Goal: Find specific page/section: Find specific page/section

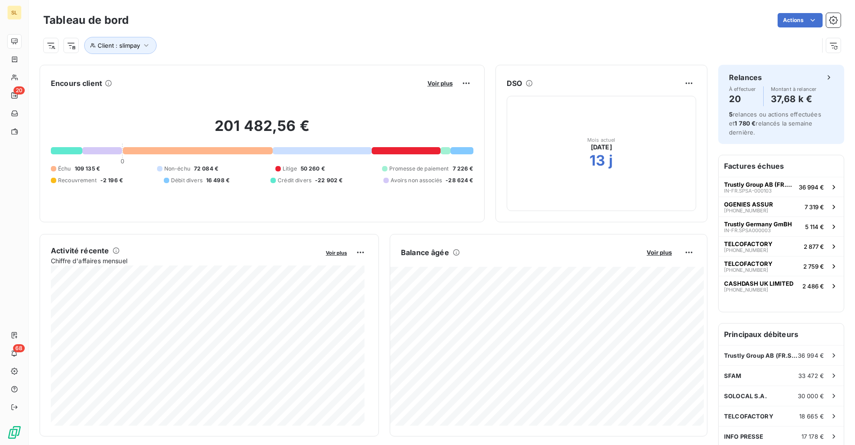
drag, startPoint x: 459, startPoint y: 20, endPoint x: 446, endPoint y: 5, distance: 19.5
click at [459, 20] on div "Actions" at bounding box center [490, 20] width 701 height 14
click at [442, 86] on span "Voir plus" at bounding box center [440, 83] width 25 height 7
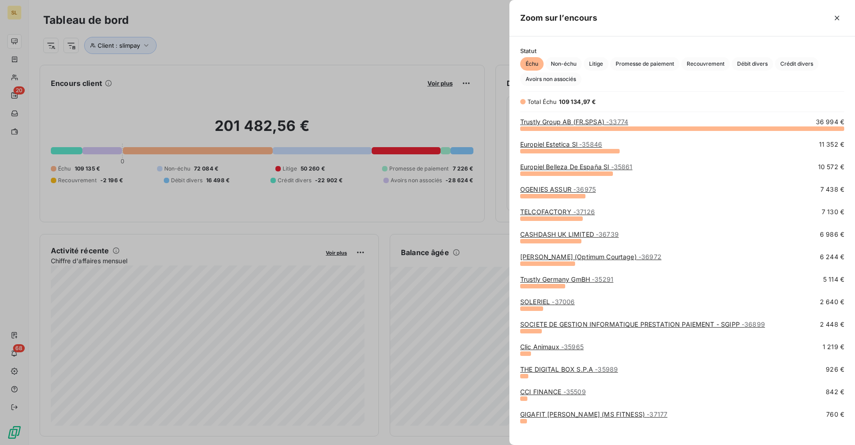
scroll to position [309, 338]
click at [569, 60] on span "Non-échu" at bounding box center [563, 64] width 36 height 14
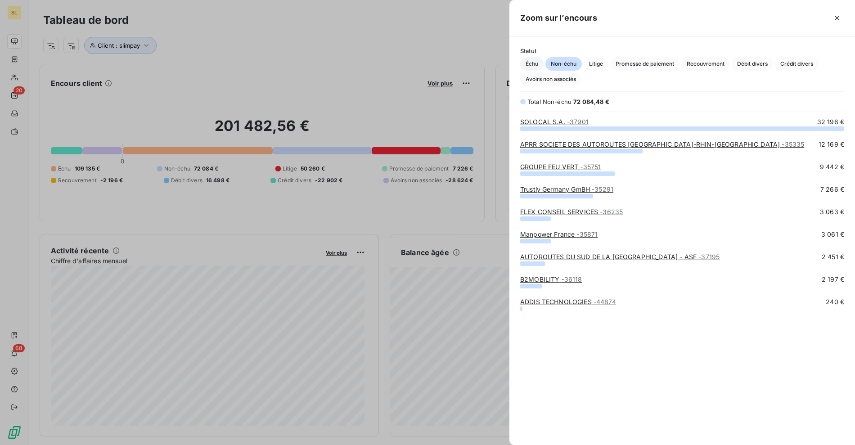
click at [532, 63] on span "Échu" at bounding box center [531, 64] width 23 height 14
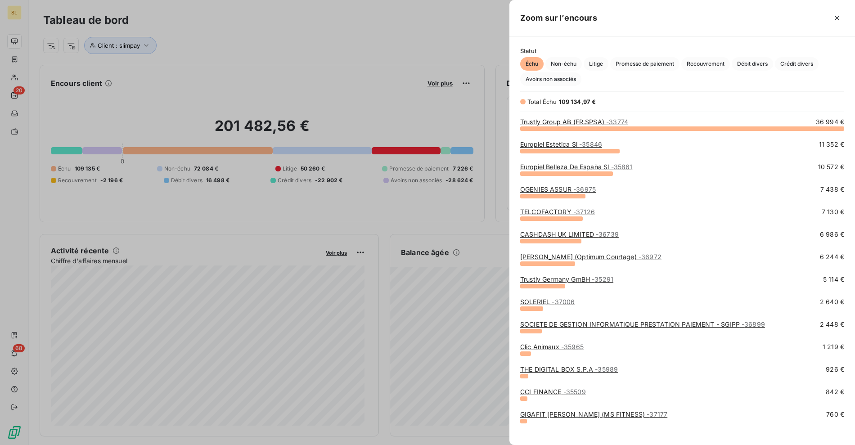
click at [284, 74] on div at bounding box center [427, 222] width 855 height 445
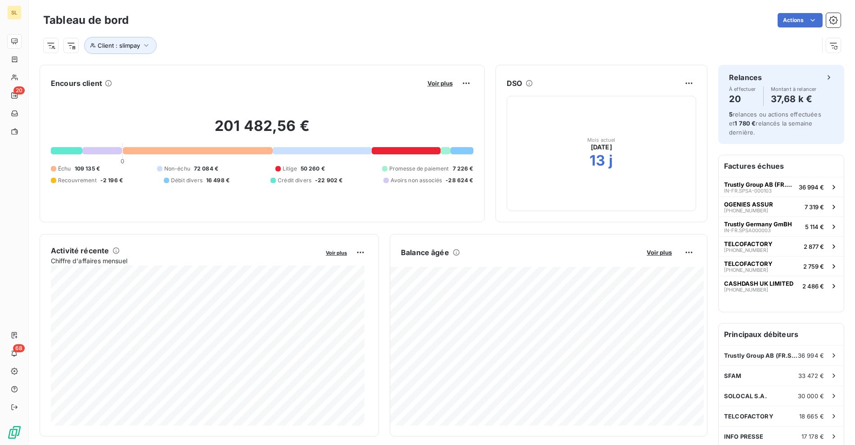
click at [322, 72] on div at bounding box center [427, 222] width 855 height 445
click at [374, 36] on div "Client : slimpay" at bounding box center [442, 42] width 798 height 24
click at [233, 76] on div "Encours client Voir plus" at bounding box center [262, 83] width 423 height 14
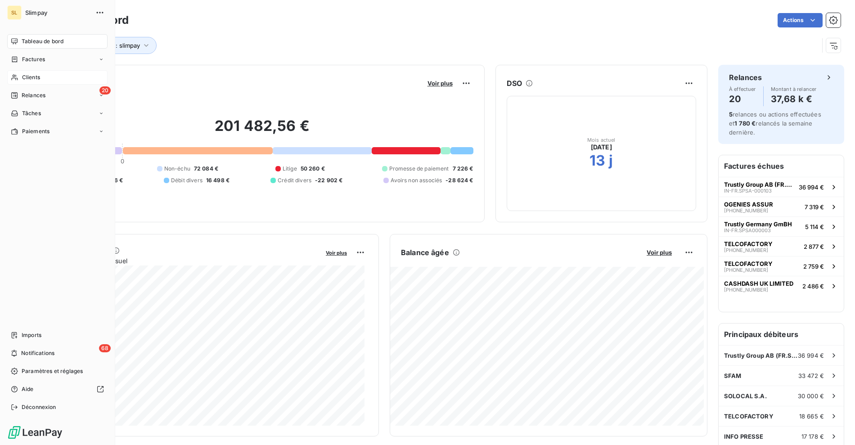
click at [19, 76] on div "Clients" at bounding box center [57, 77] width 100 height 14
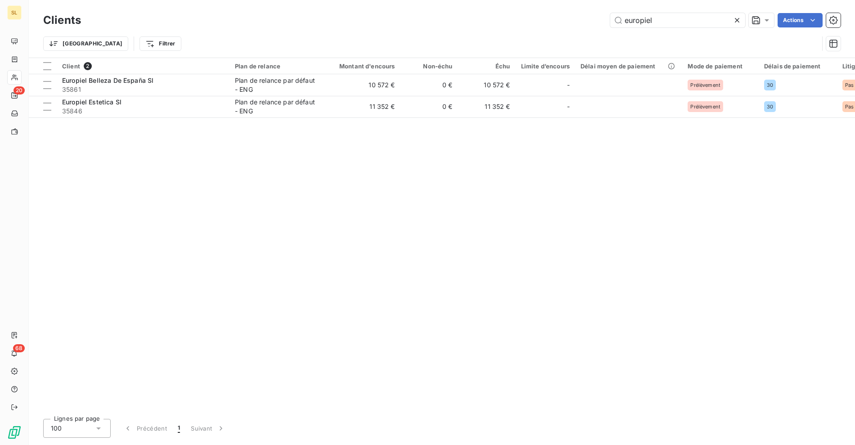
drag, startPoint x: 544, startPoint y: 21, endPoint x: 535, endPoint y: 22, distance: 9.5
click at [536, 21] on div "europiel Actions" at bounding box center [466, 20] width 749 height 14
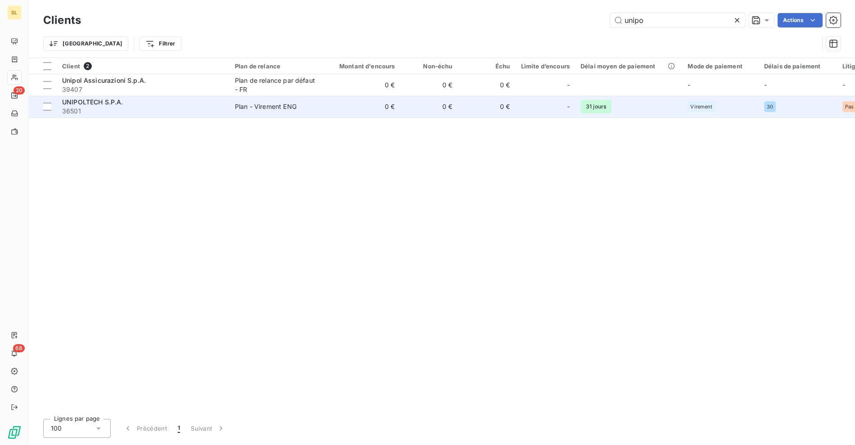
type input "unipo"
click at [92, 99] on span "UNIPOLTECH S.P.A." at bounding box center [92, 102] width 61 height 8
